Goal: Communication & Community: Answer question/provide support

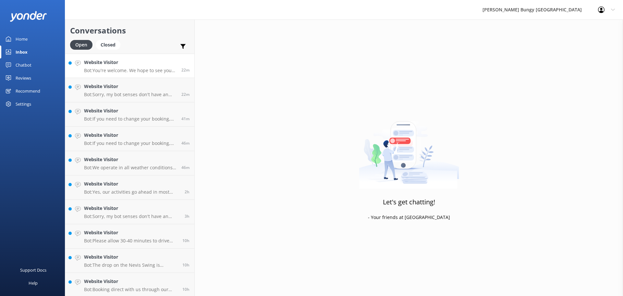
click at [126, 75] on link "Website Visitor Bot: You're welcome. We hope to see you soon! 22m" at bounding box center [129, 66] width 129 height 24
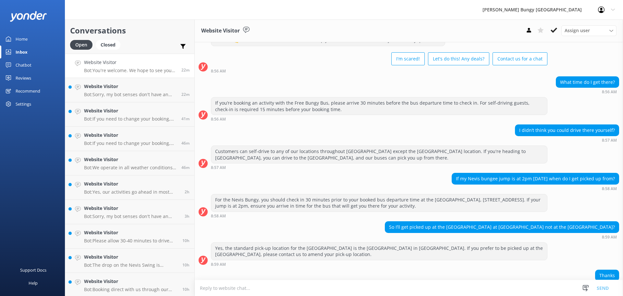
scroll to position [56, 0]
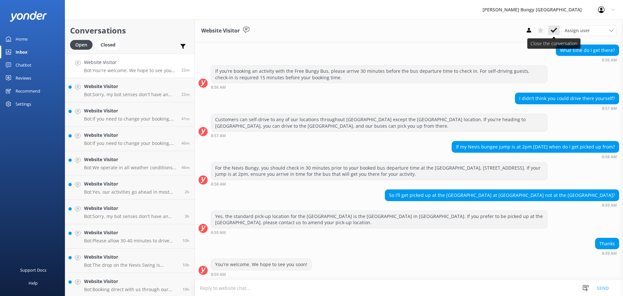
click at [558, 28] on button at bounding box center [554, 30] width 12 height 10
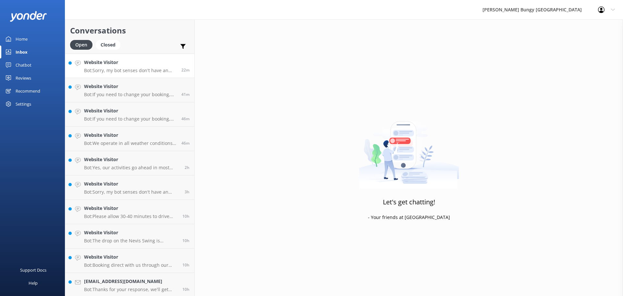
click at [144, 68] on p "Bot: Sorry, my bot senses don't have an answer for that, please try and rephras…" at bounding box center [130, 71] width 93 height 6
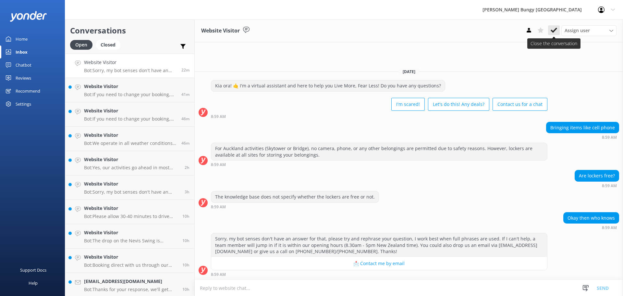
click at [556, 31] on icon at bounding box center [554, 30] width 6 height 6
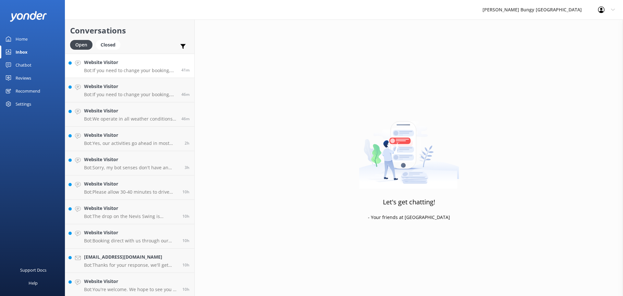
click at [150, 60] on h4 "Website Visitor" at bounding box center [130, 62] width 93 height 7
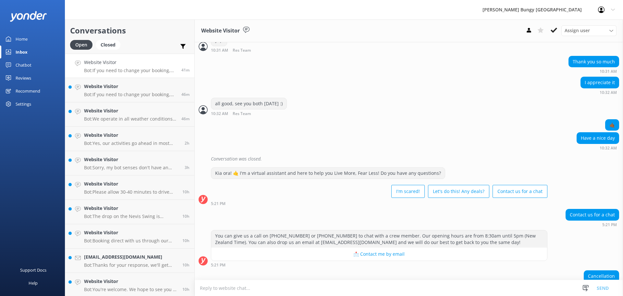
scroll to position [766, 0]
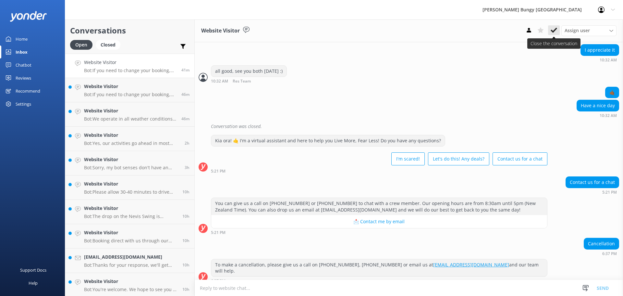
click at [558, 31] on button at bounding box center [554, 30] width 12 height 10
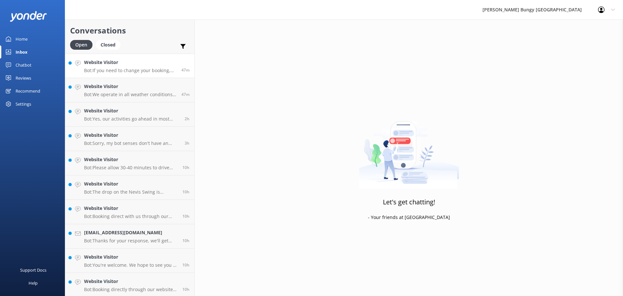
click at [143, 68] on p "Bot: If you need to change your booking, please give us a call on [PHONE_NUMBER…" at bounding box center [130, 71] width 93 height 6
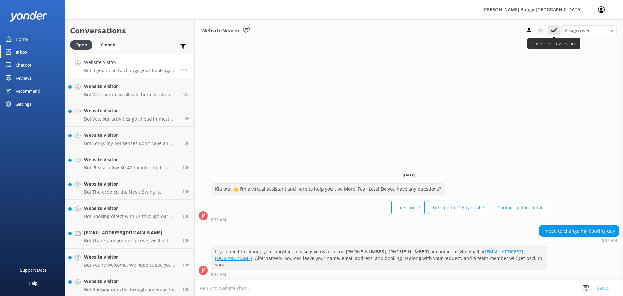
click at [554, 31] on icon at bounding box center [554, 30] width 6 height 6
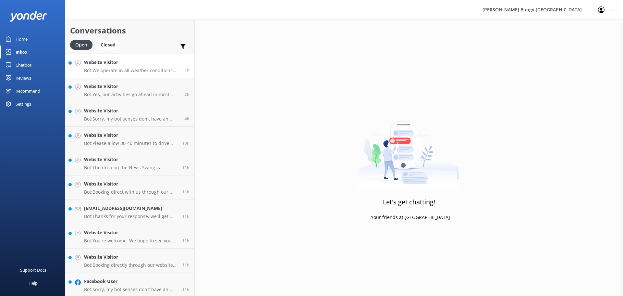
click at [117, 70] on p "Bot: We operate in all weather conditions, except for very high winds which may…" at bounding box center [132, 71] width 96 height 6
